Goal: Communication & Community: Ask a question

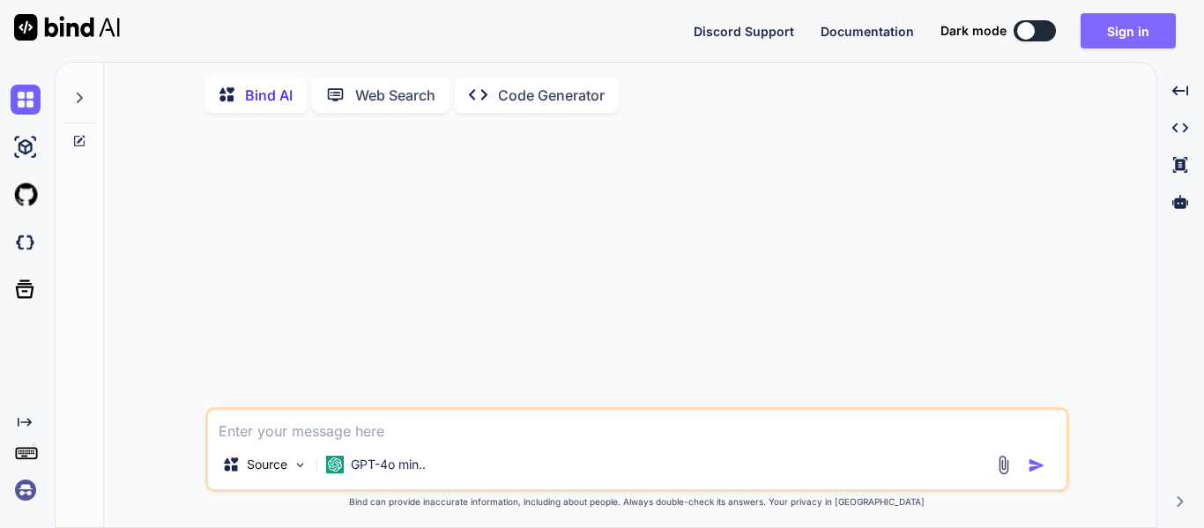
click at [1112, 45] on button "Sign in" at bounding box center [1128, 30] width 95 height 35
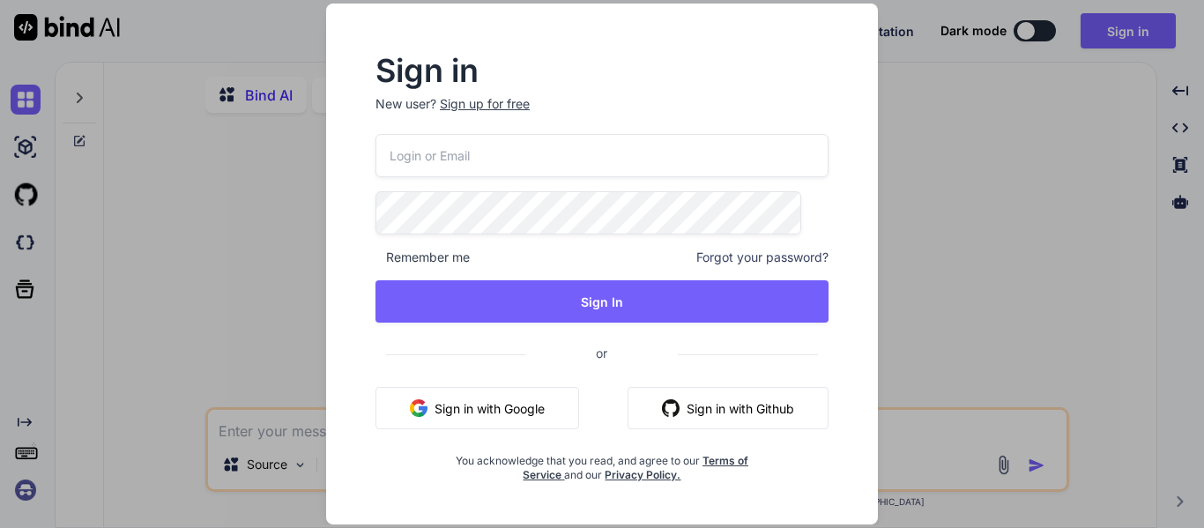
click at [458, 155] on input "email" at bounding box center [602, 155] width 453 height 43
type input "[EMAIL_ADDRESS][DOMAIN_NAME]"
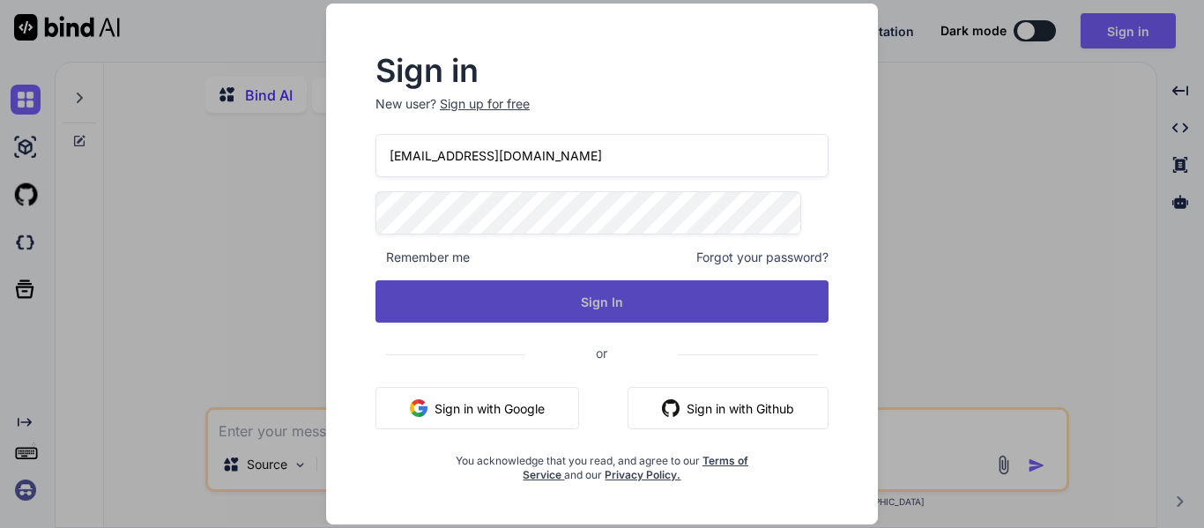
click at [561, 307] on button "Sign In" at bounding box center [602, 301] width 453 height 42
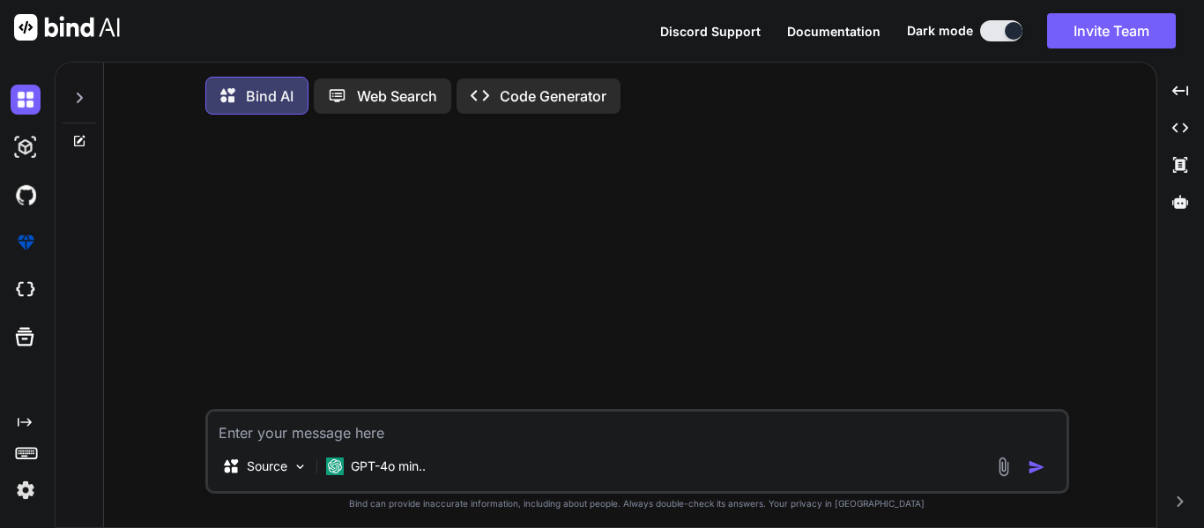
click at [457, 436] on textarea at bounding box center [637, 427] width 859 height 30
paste textarea "namespace App\Http\Controllers; use App\Models\WellifyUser; use Illuminate\Supp…"
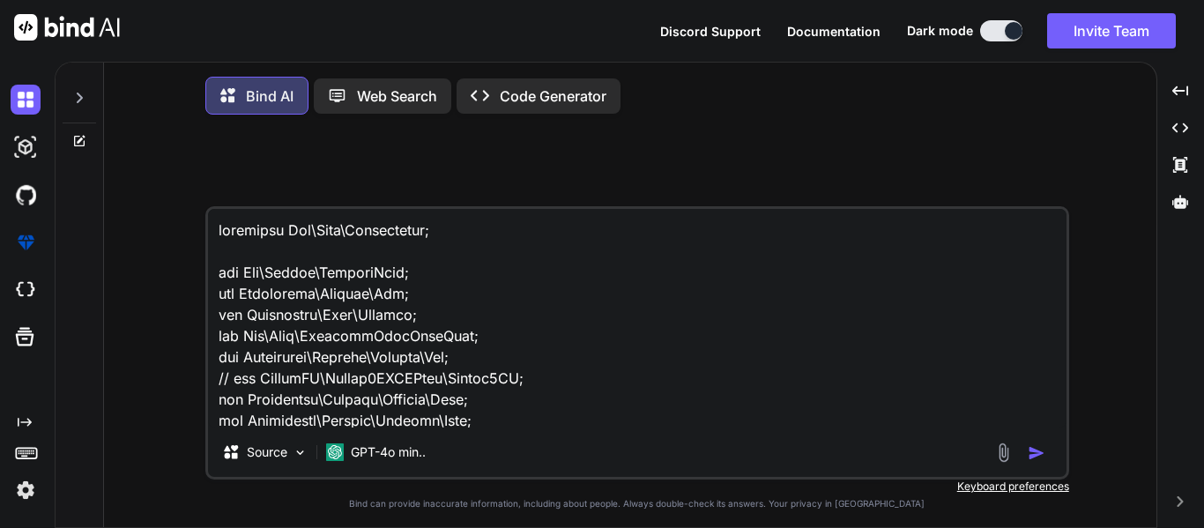
scroll to position [1059, 0]
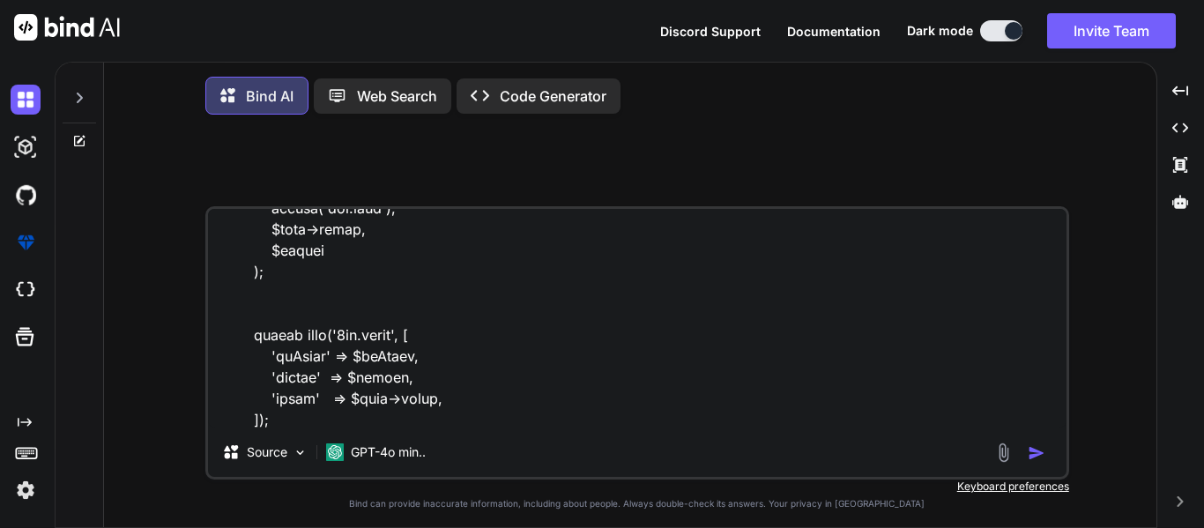
click at [488, 419] on textarea at bounding box center [637, 318] width 859 height 219
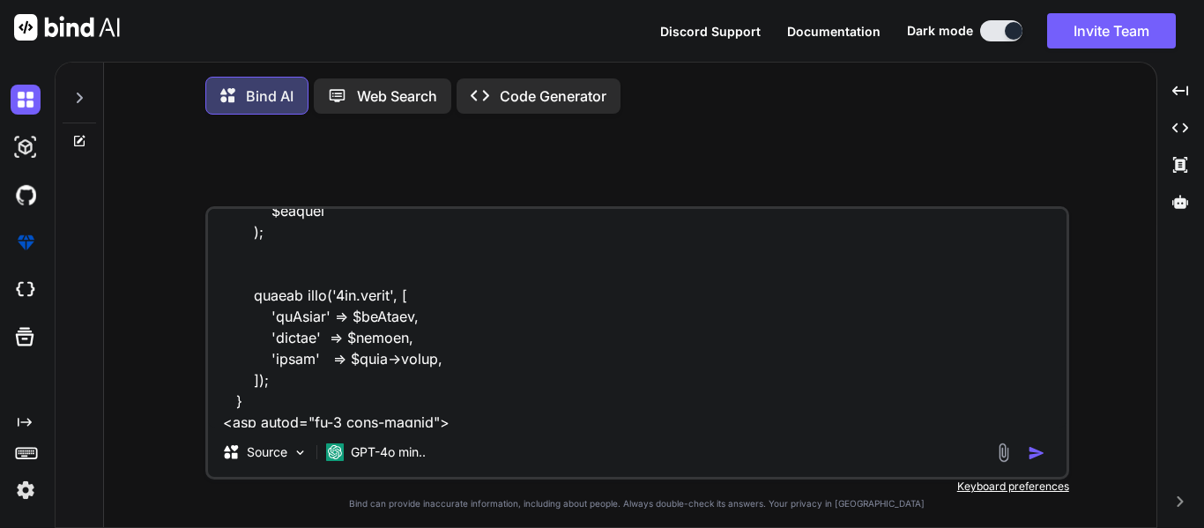
click at [649, 428] on textarea at bounding box center [637, 318] width 859 height 219
paste textarea "data:image/png;base64,iVBORw0KGgoAAAANSUhEUgAA"
type textarea "namespace App\Http\Controllers; use App\Models\WellifyUser; use Illuminate\Supp…"
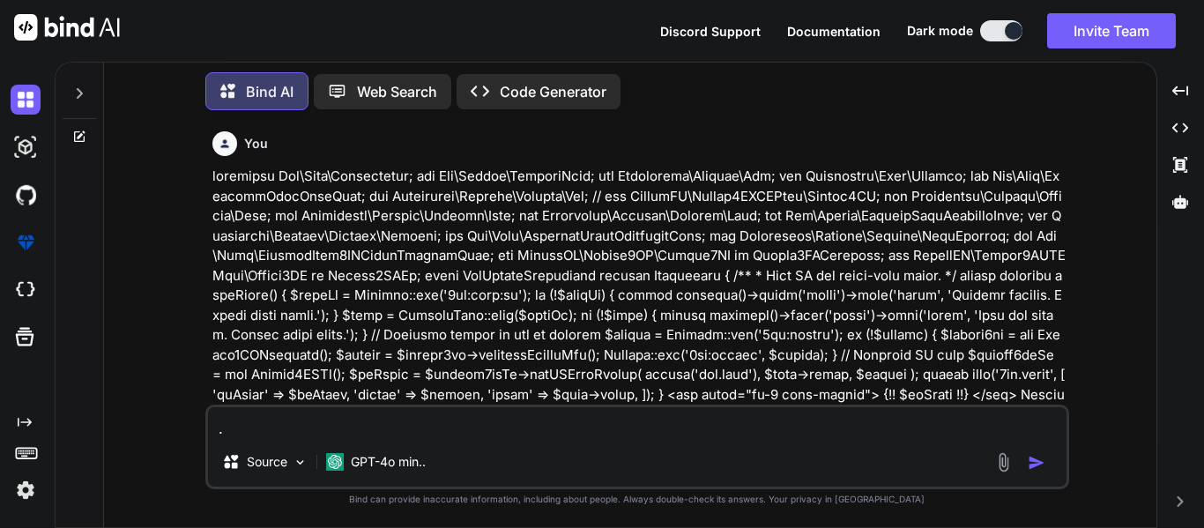
scroll to position [137, 0]
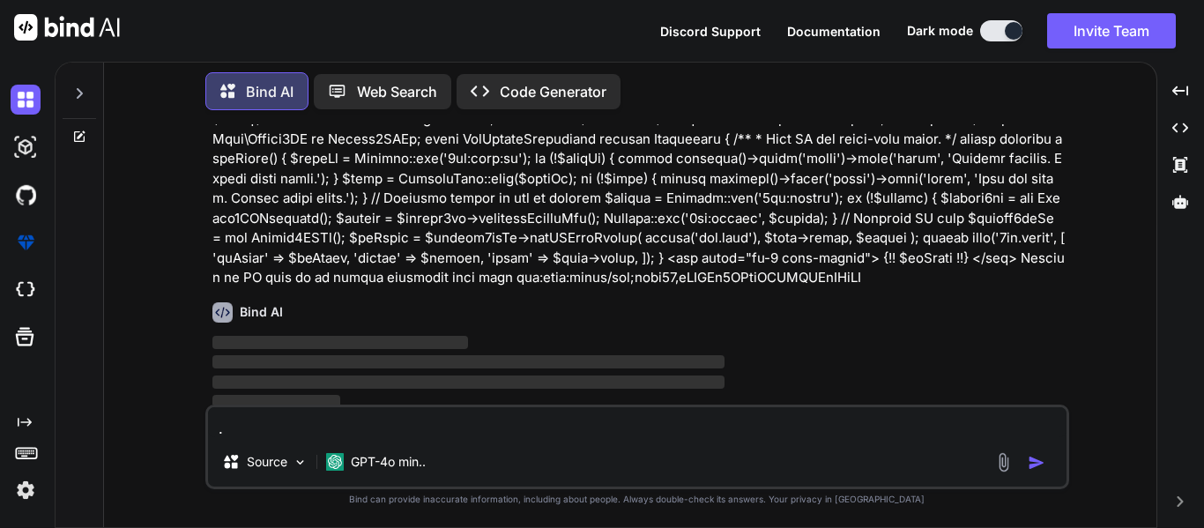
type textarea "."
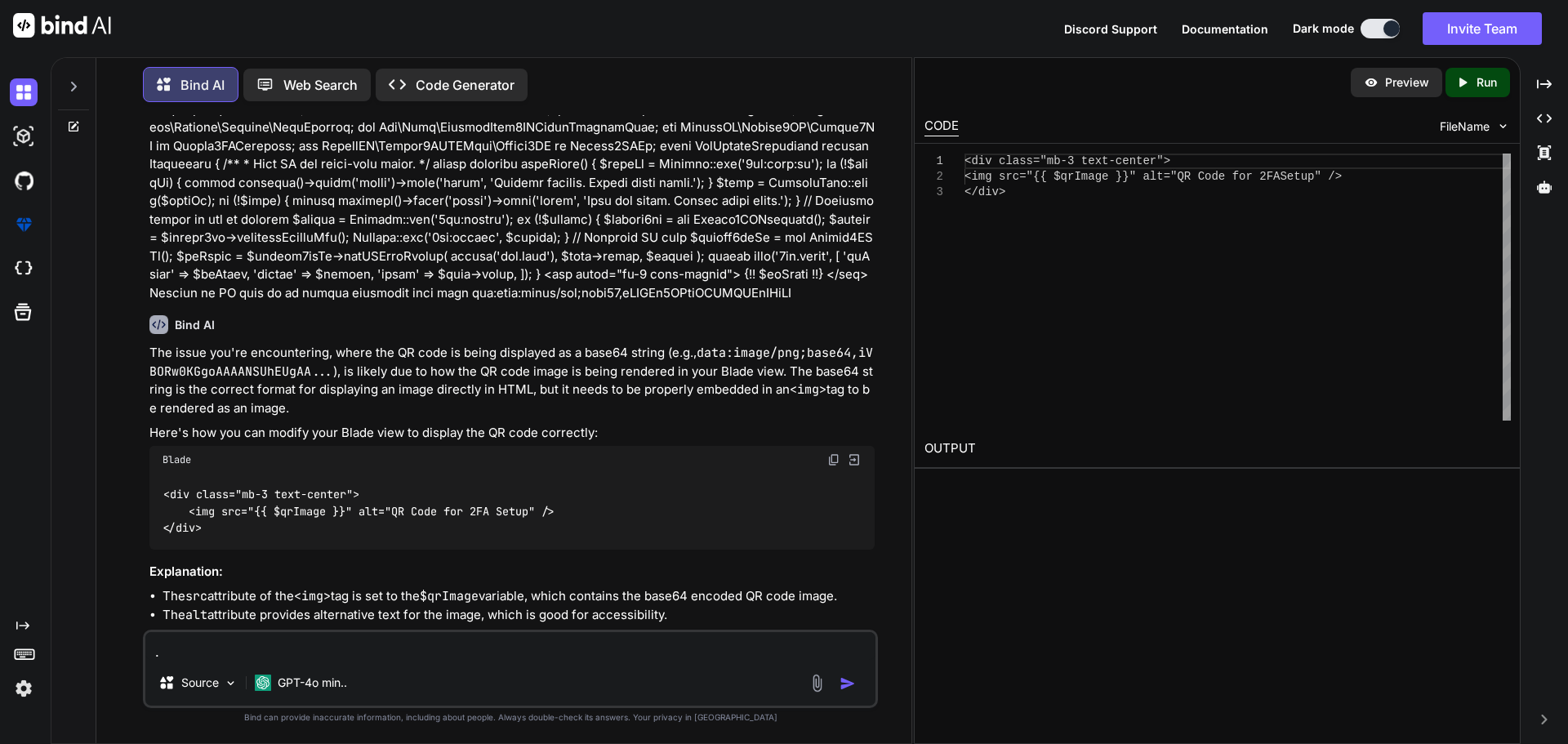
scroll to position [327, 0]
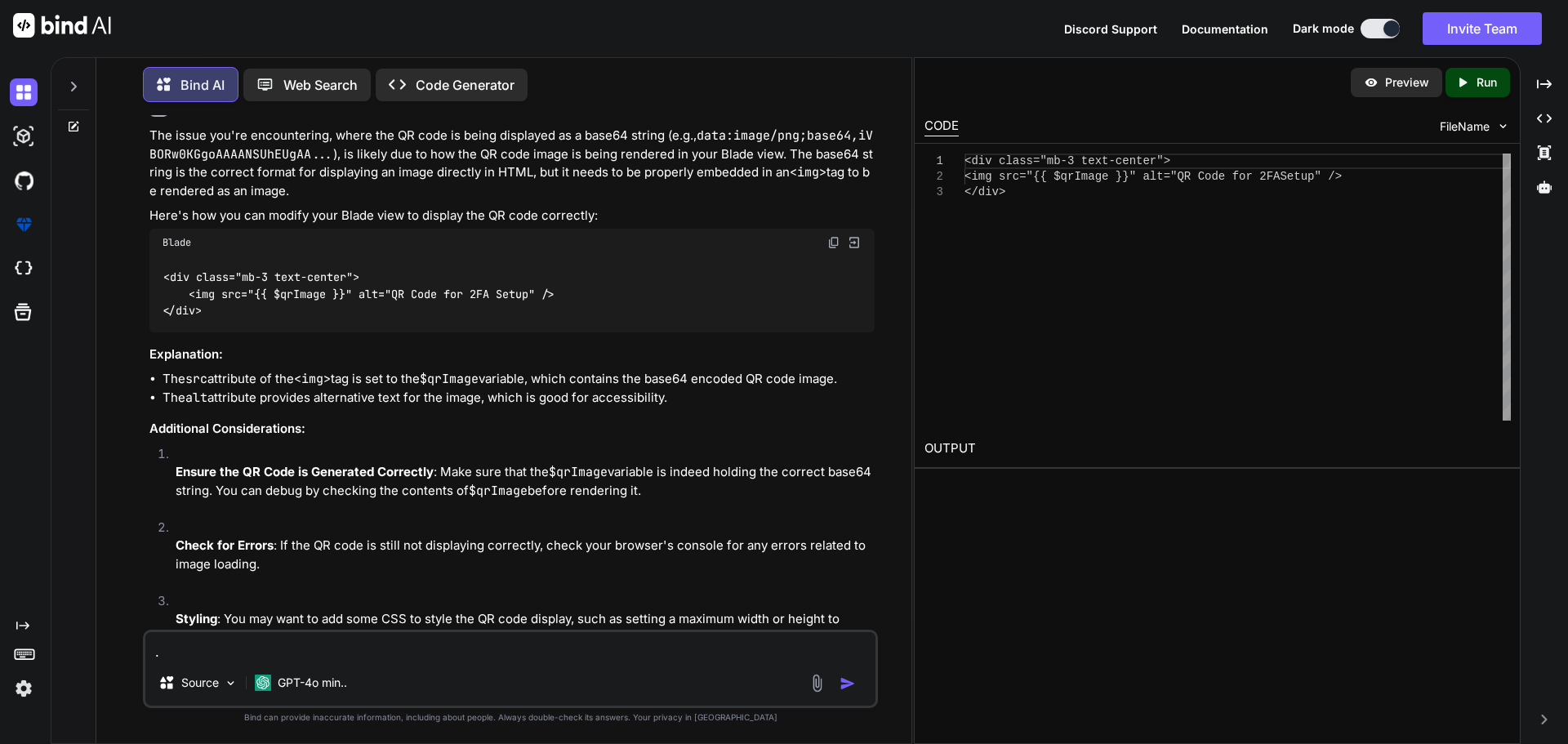
click at [834, 236] on img at bounding box center [834, 243] width 13 height 13
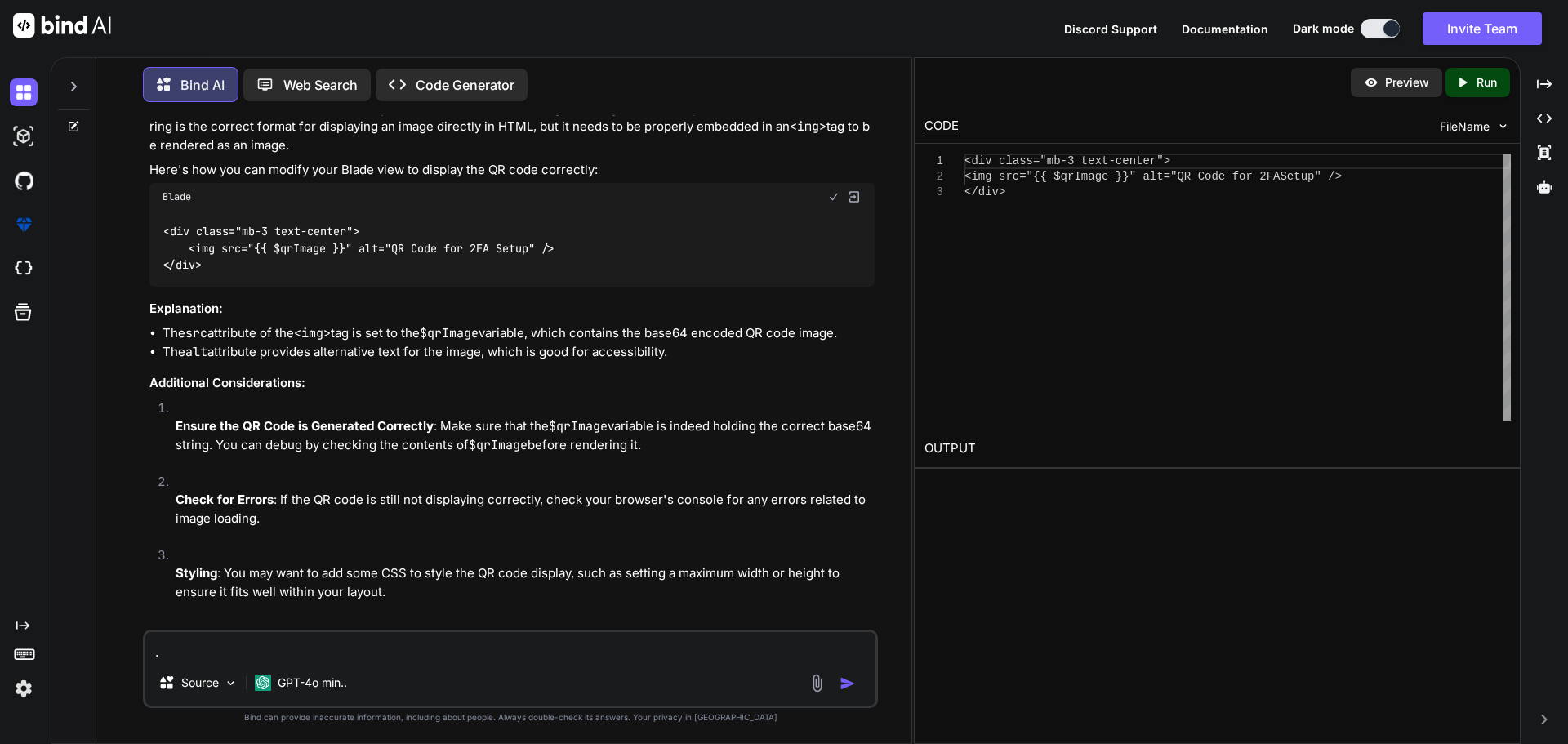
scroll to position [415, 0]
